Goal: Find specific page/section: Find specific page/section

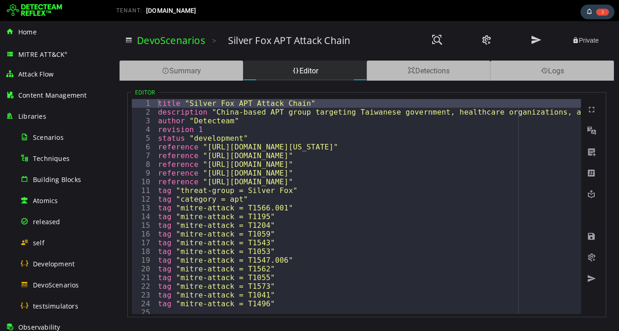
scroll to position [217, 0]
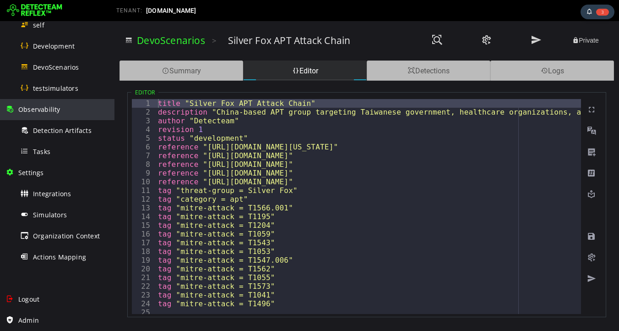
click at [6, 108] on span at bounding box center [9, 109] width 9 height 8
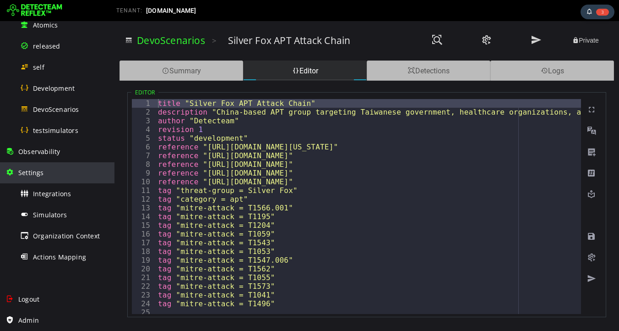
click at [6, 174] on span at bounding box center [9, 172] width 9 height 8
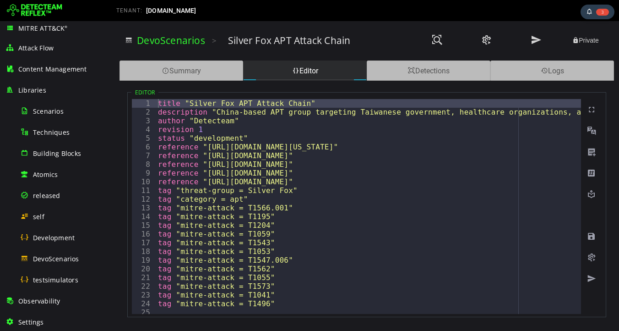
scroll to position [29, 0]
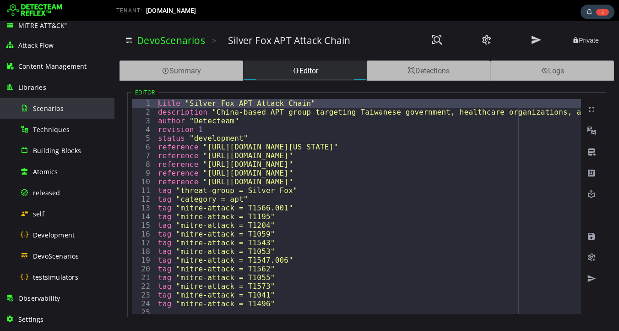
click at [45, 110] on span "Scenarios" at bounding box center [48, 108] width 31 height 9
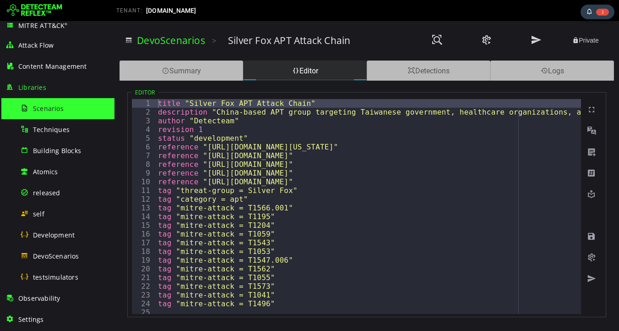
click at [39, 9] on img at bounding box center [34, 10] width 55 height 15
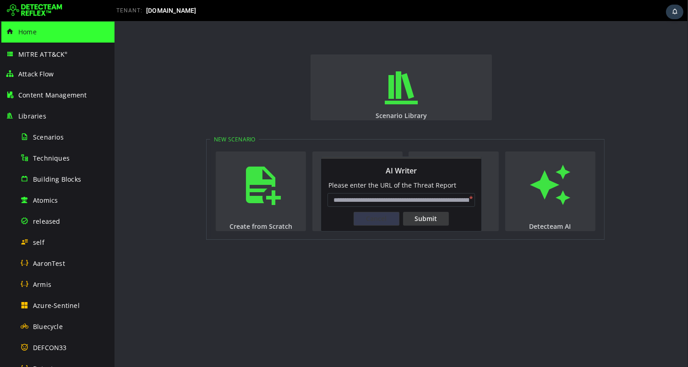
click at [385, 218] on div "Cancel" at bounding box center [376, 219] width 46 height 14
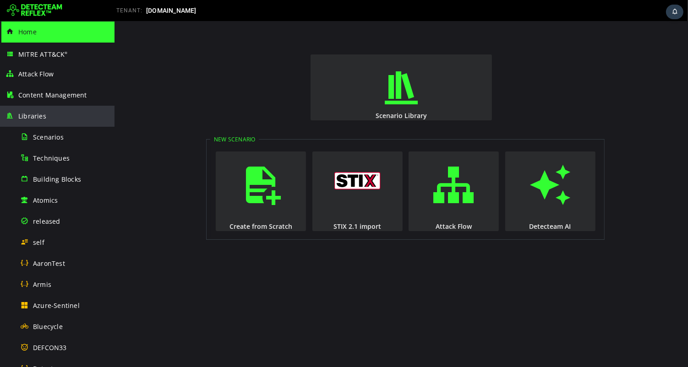
click at [31, 116] on span "Libraries" at bounding box center [32, 116] width 28 height 9
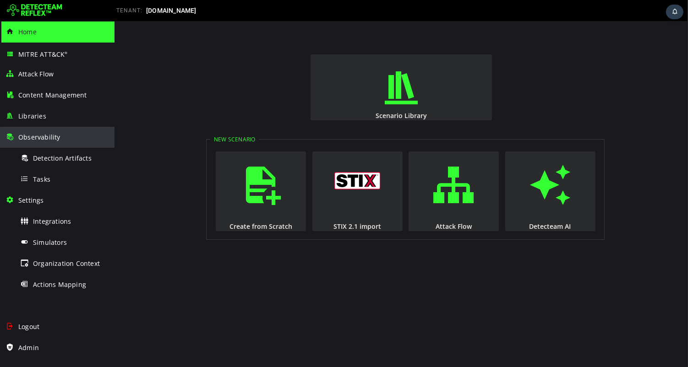
click at [33, 134] on span "Observability" at bounding box center [39, 137] width 42 height 9
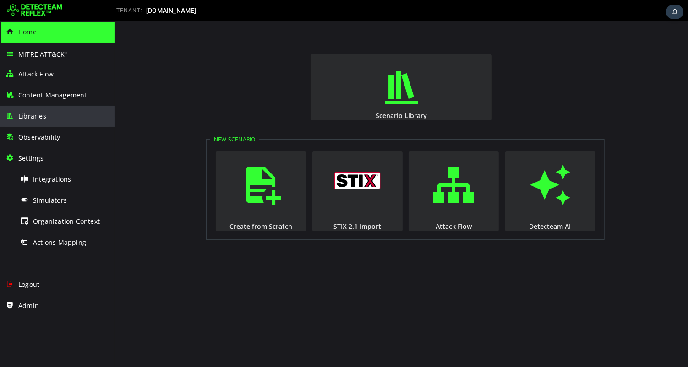
click at [9, 114] on span at bounding box center [9, 116] width 9 height 8
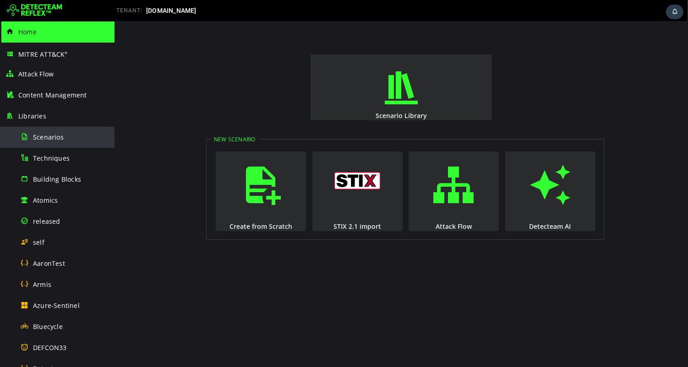
click at [48, 137] on span "Scenarios" at bounding box center [48, 137] width 31 height 9
click at [49, 136] on span "Scenarios" at bounding box center [48, 137] width 31 height 9
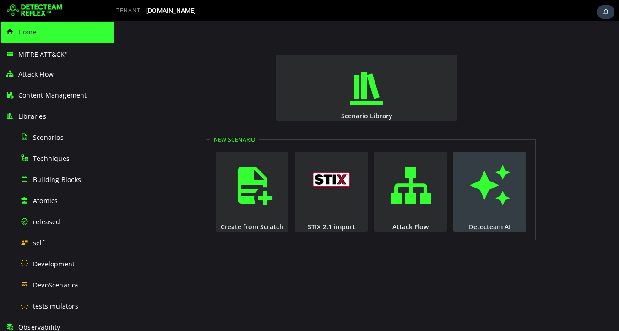
drag, startPoint x: 493, startPoint y: 182, endPoint x: 526, endPoint y: 232, distance: 59.6
click at [526, 232] on div "Create from Scratch STIX 2.1 import Attack Flow Detecteam AI" at bounding box center [370, 192] width 321 height 92
